Goal: Transaction & Acquisition: Purchase product/service

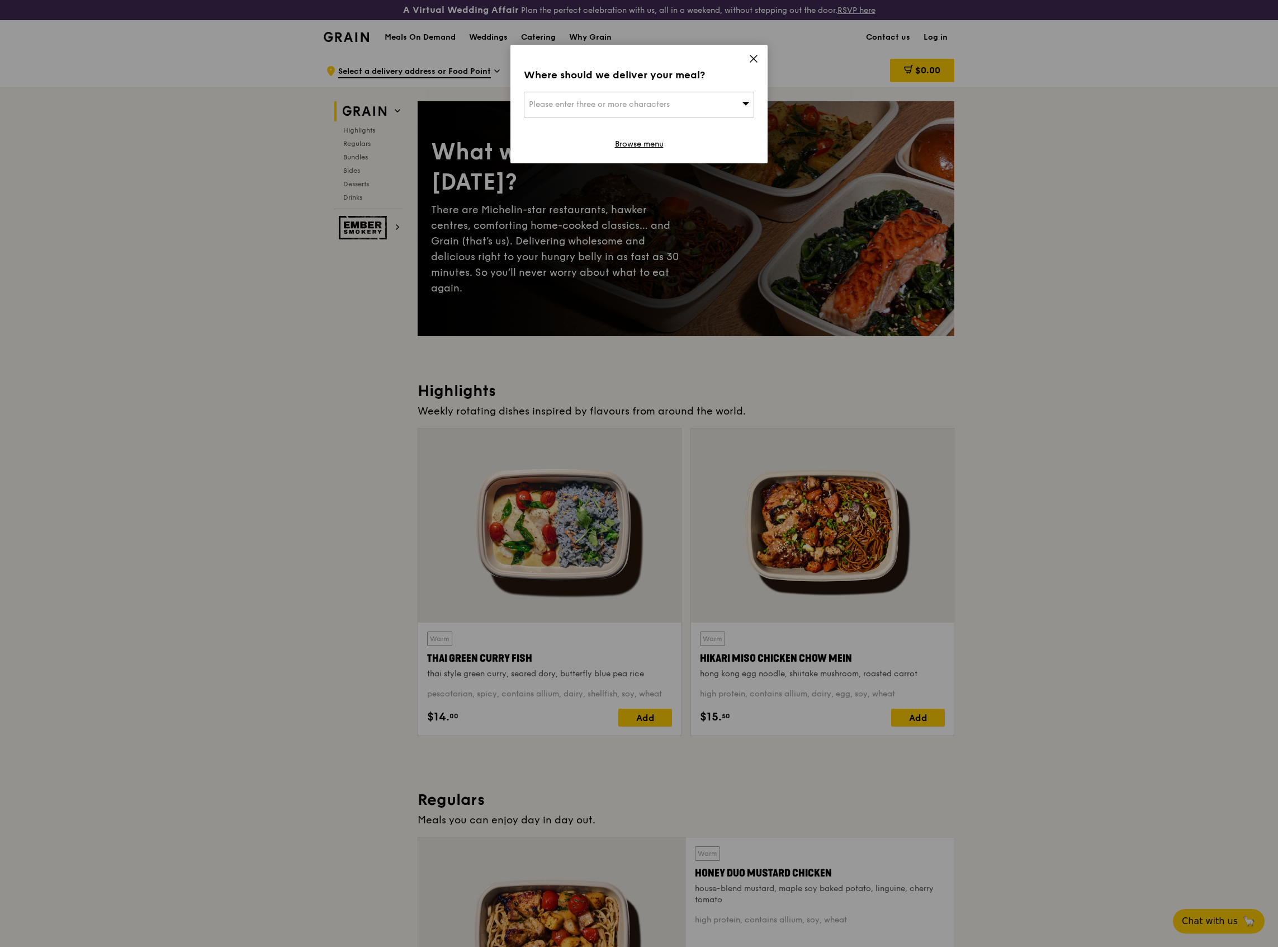
click at [636, 108] on span "Please enter three or more characters" at bounding box center [599, 105] width 141 height 10
type input "sandcr"
click at [586, 127] on div "Sandcrawler" at bounding box center [612, 126] width 166 height 11
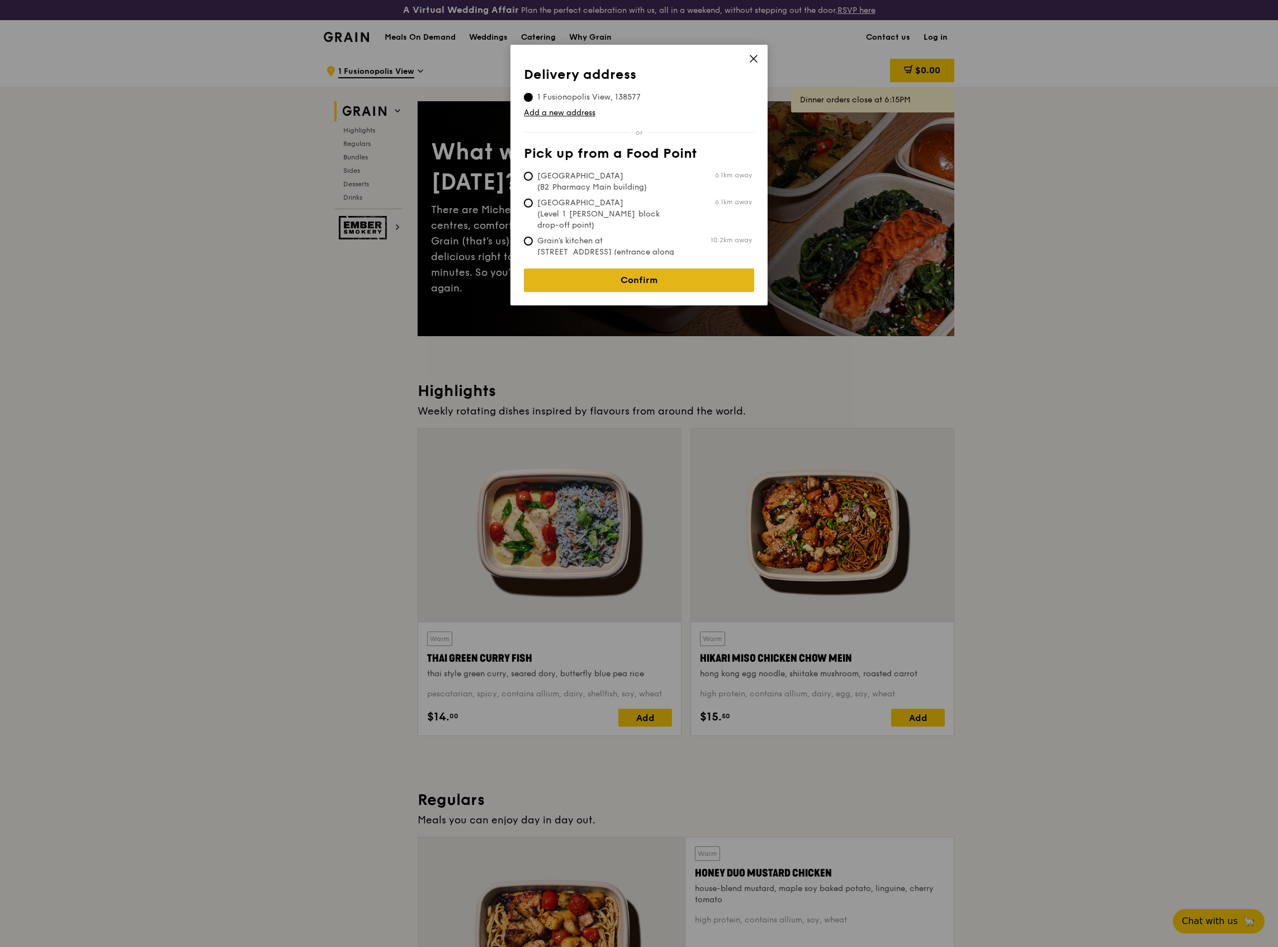
click at [608, 269] on link "Confirm" at bounding box center [639, 279] width 230 height 23
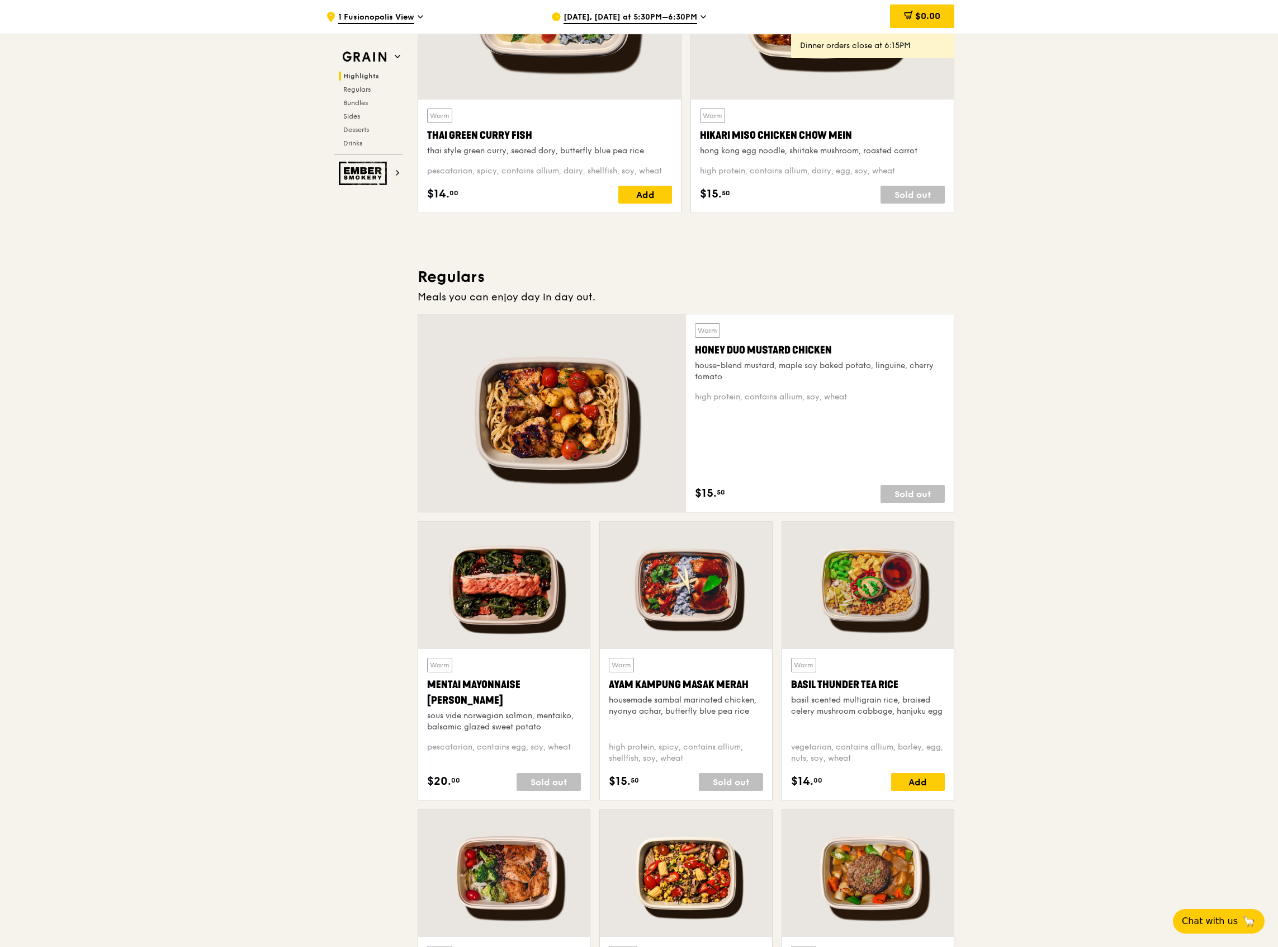
scroll to position [744, 0]
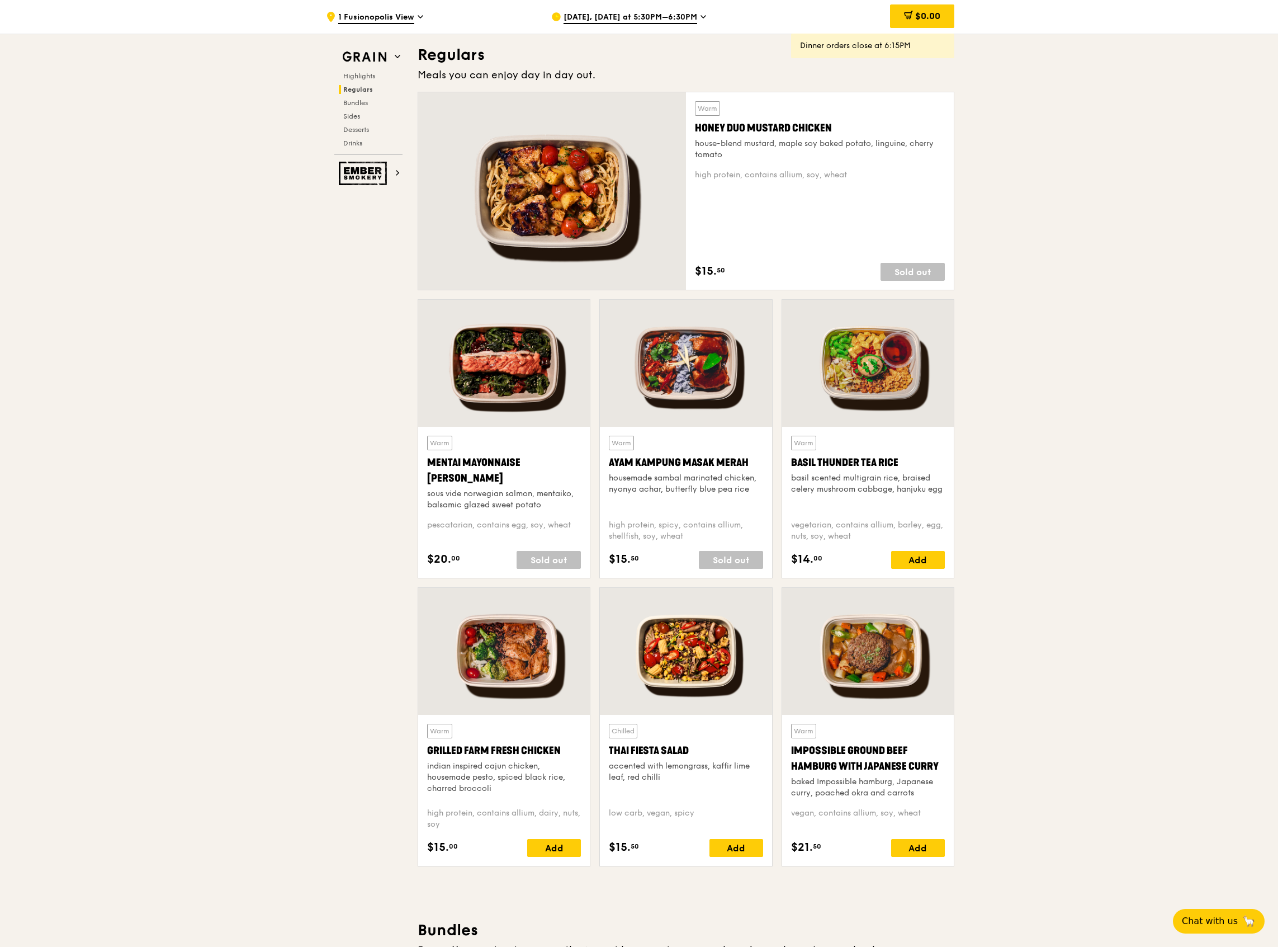
click at [926, 271] on div "Sold out" at bounding box center [913, 272] width 64 height 18
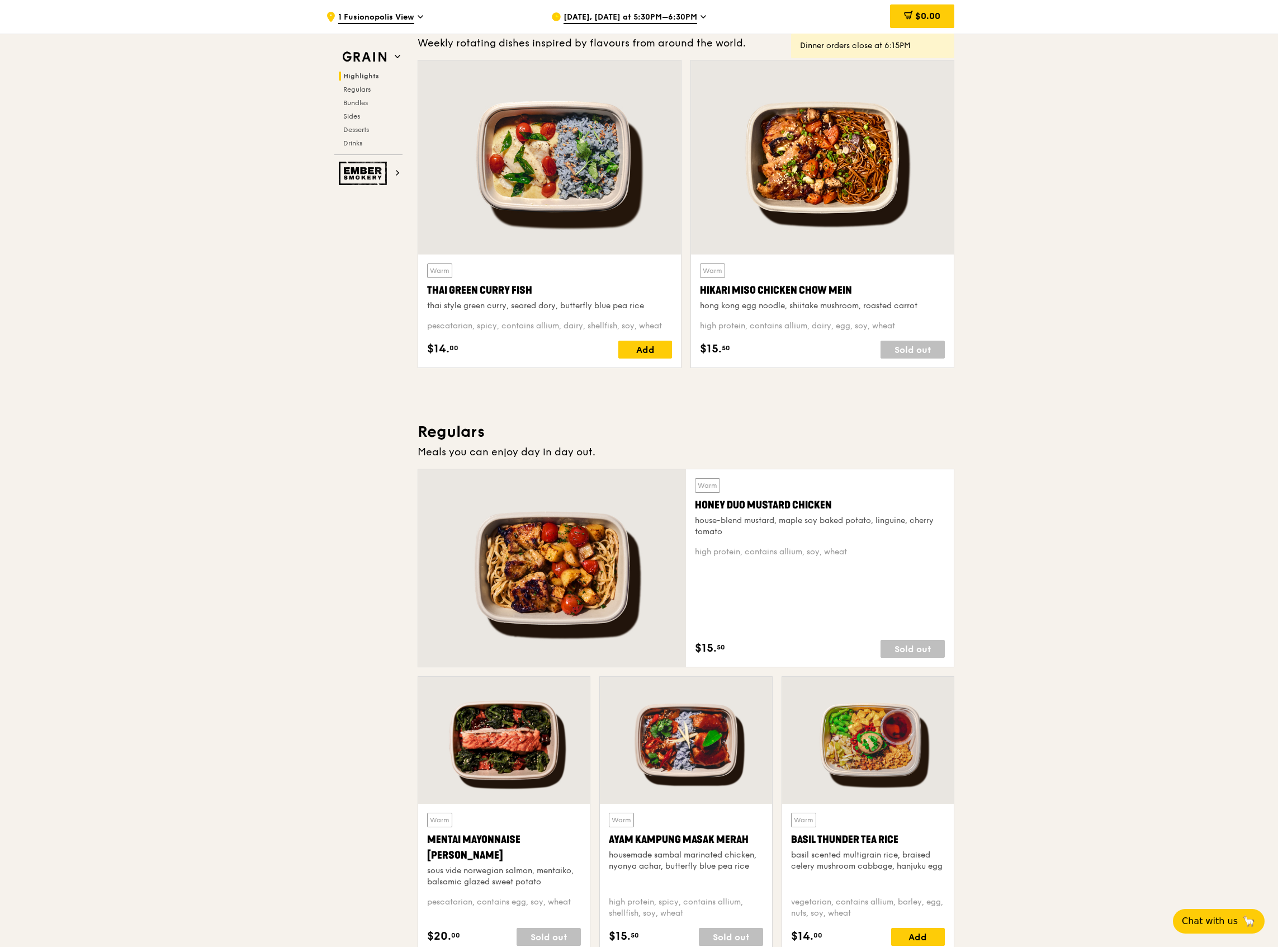
scroll to position [223, 0]
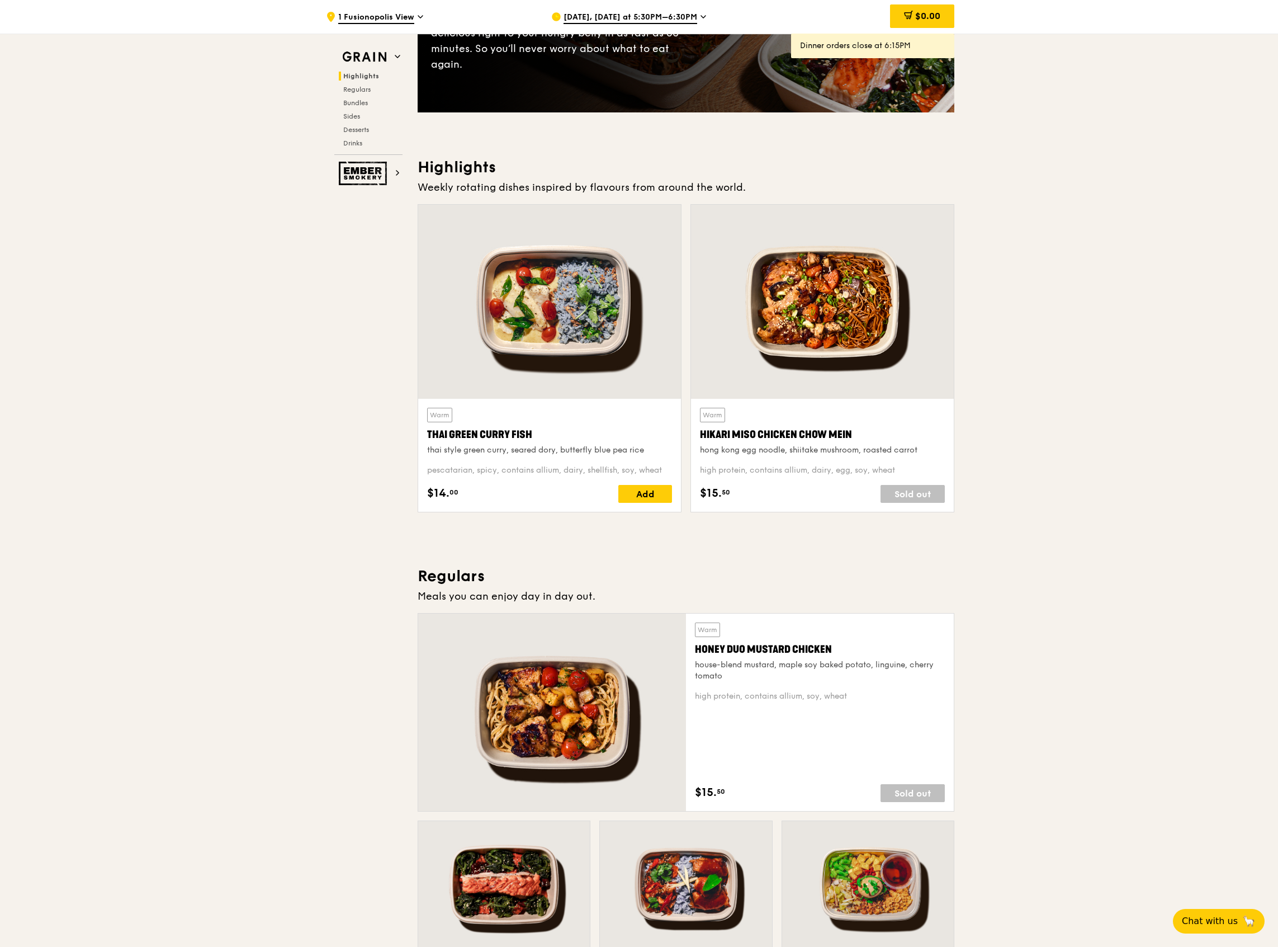
click at [639, 18] on span "[DATE], [DATE] at 5:30PM–6:30PM" at bounding box center [631, 18] width 134 height 12
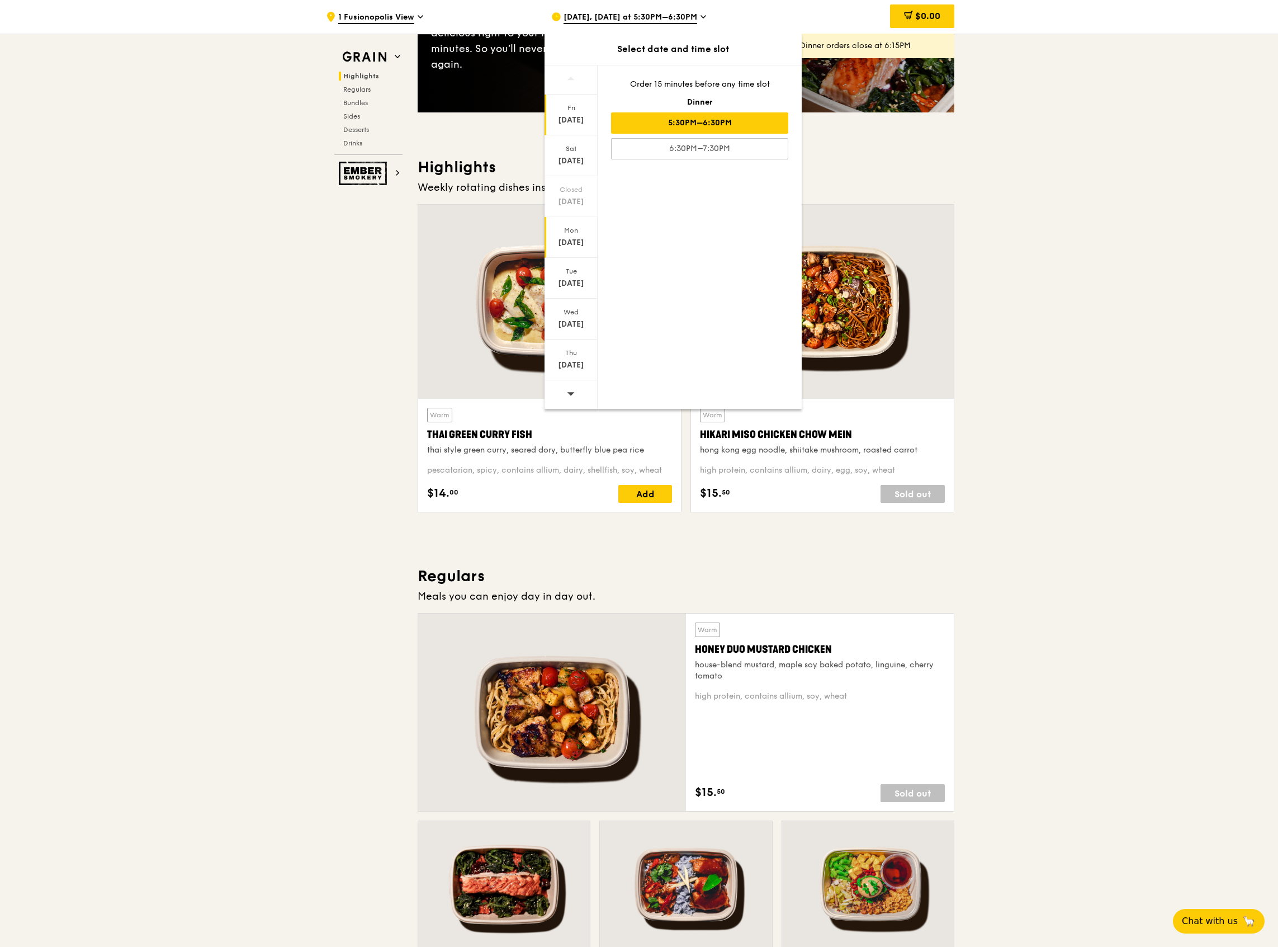
click at [577, 243] on div "[DATE]" at bounding box center [571, 242] width 50 height 11
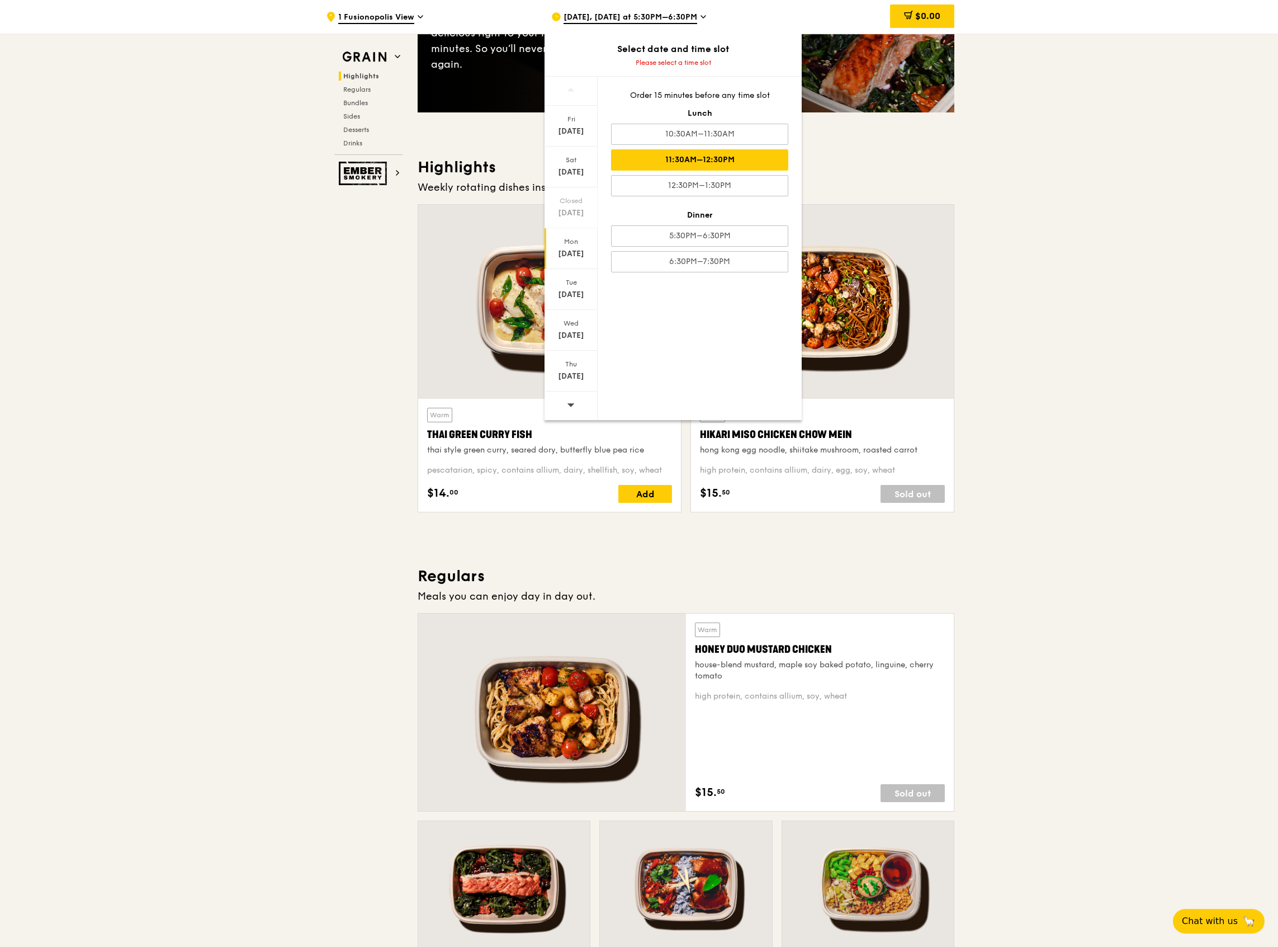
click at [729, 154] on div "11:30AM–12:30PM" at bounding box center [699, 159] width 177 height 21
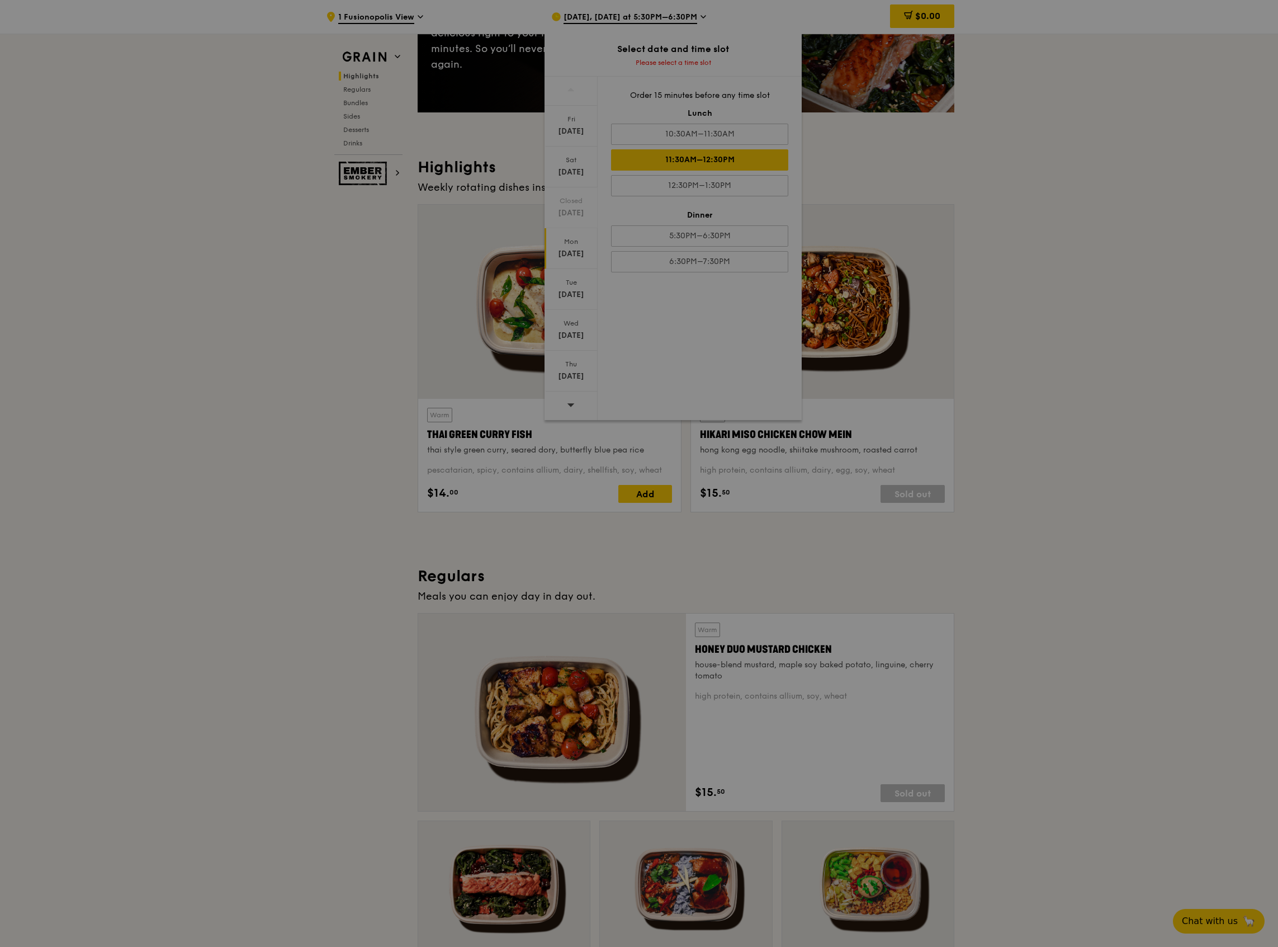
click at [730, 154] on div at bounding box center [639, 473] width 1278 height 947
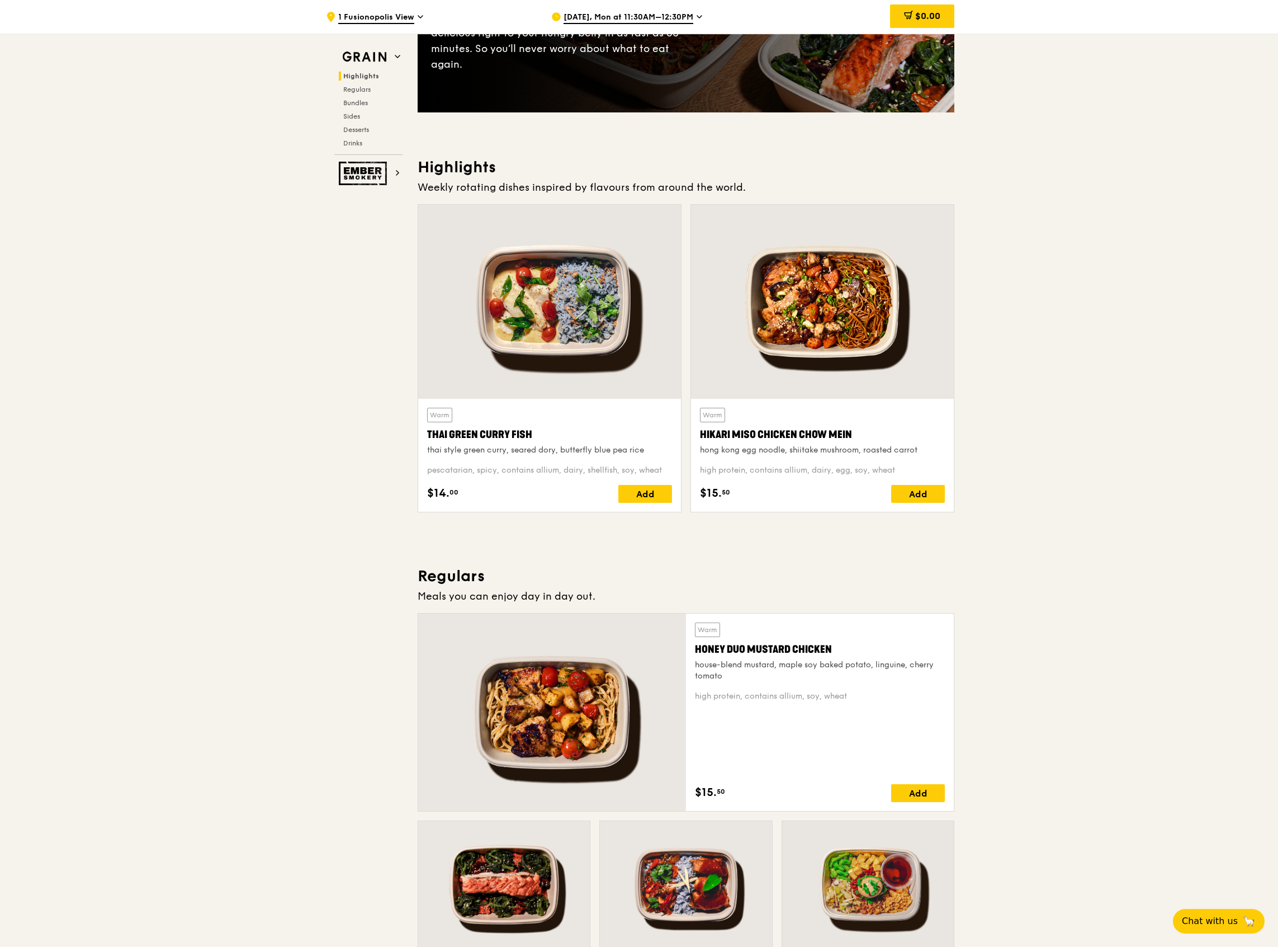
click at [670, 12] on span "[DATE], Mon at 11:30AM–12:30PM" at bounding box center [629, 18] width 130 height 12
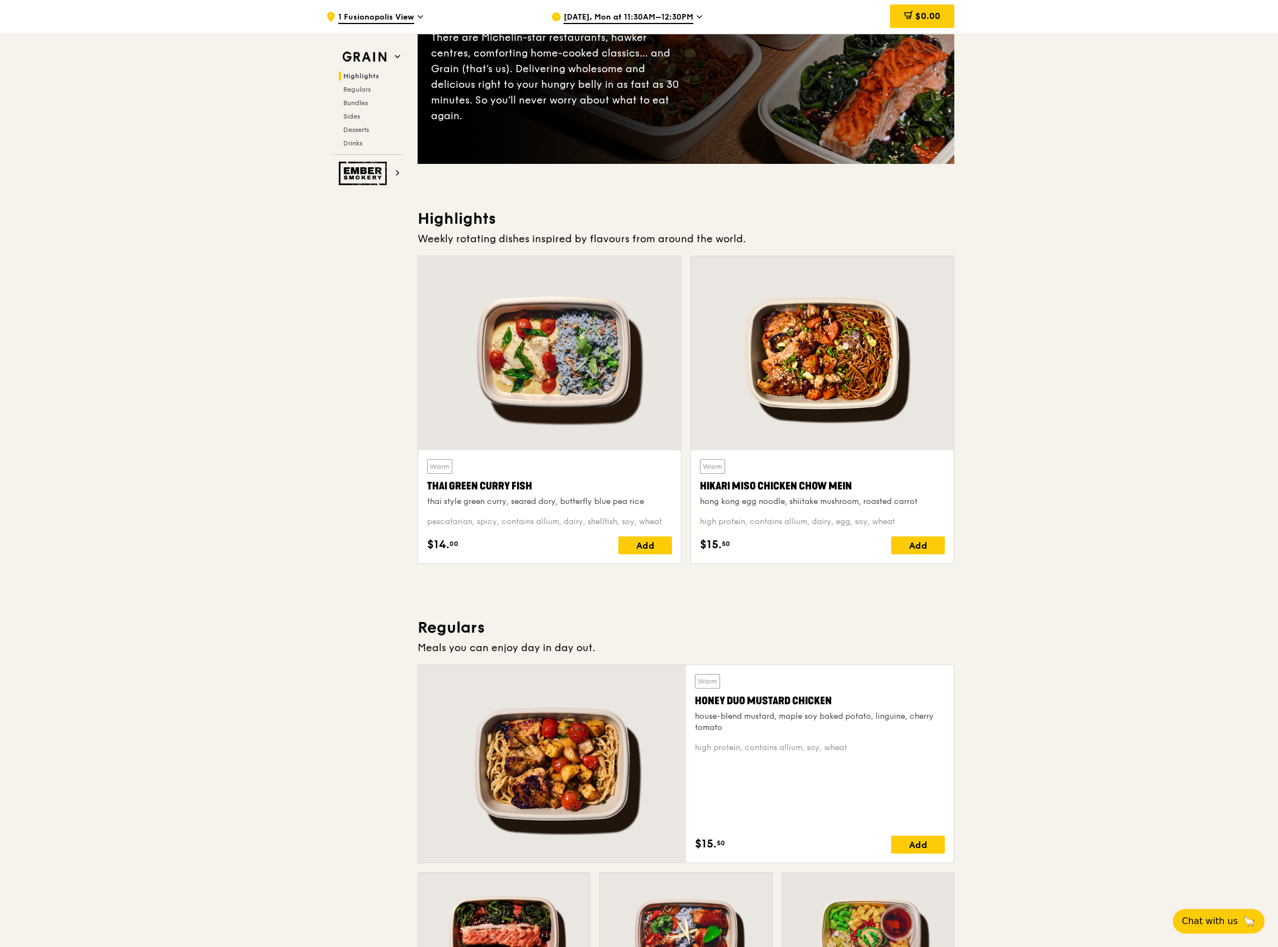
scroll to position [74, 0]
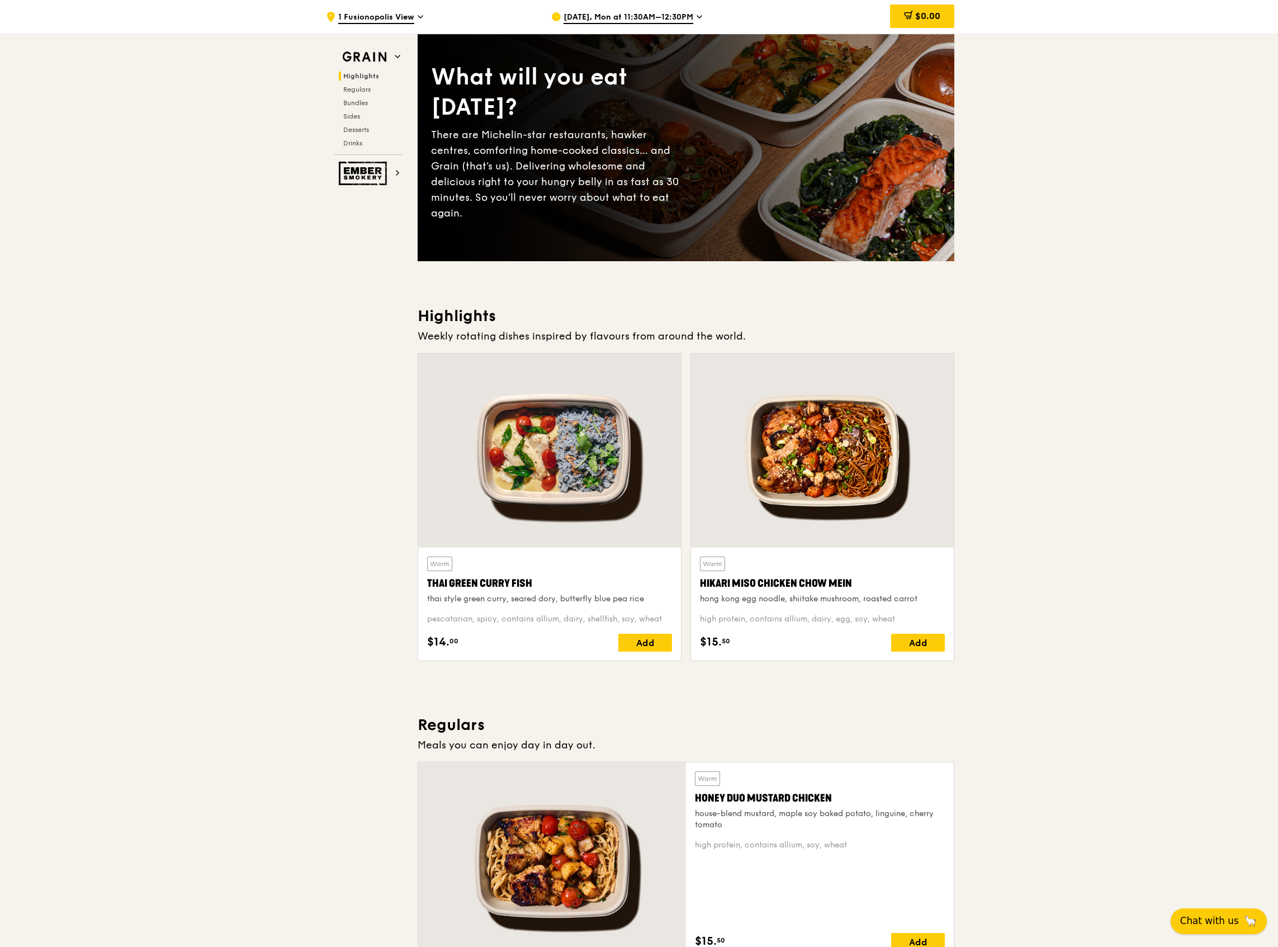
click at [1212, 919] on span "Chat with us" at bounding box center [1209, 921] width 59 height 14
